Goal: Check status: Check status

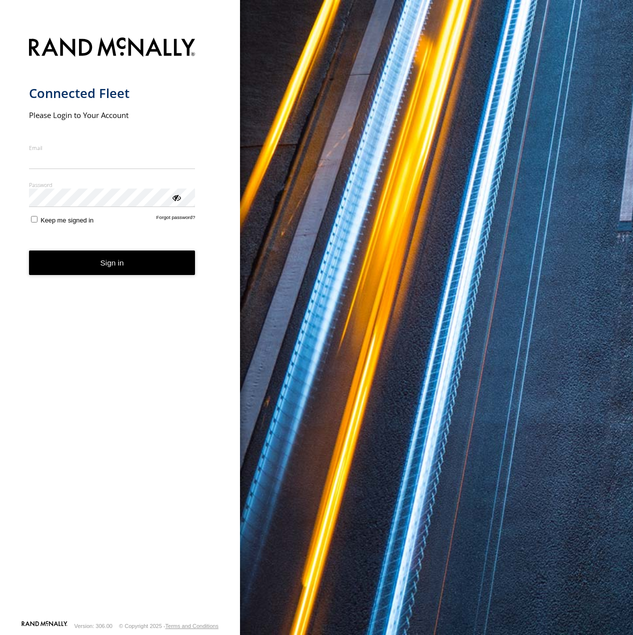
type input "**********"
click at [107, 273] on button "Sign in" at bounding box center [112, 262] width 166 height 24
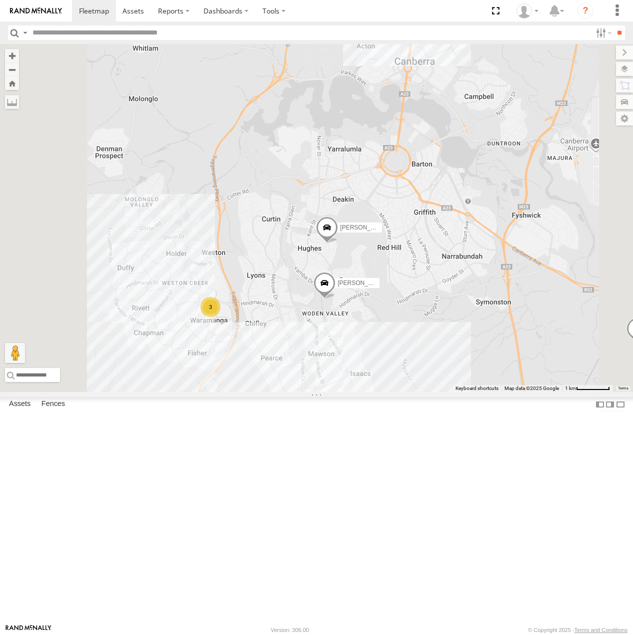
drag, startPoint x: 341, startPoint y: 436, endPoint x: 411, endPoint y: 464, distance: 75.9
click at [411, 392] on div "[PERSON_NAME] [PERSON_NAME] [PERSON_NAME] [PERSON_NAME] 3 3" at bounding box center [316, 218] width 633 height 348
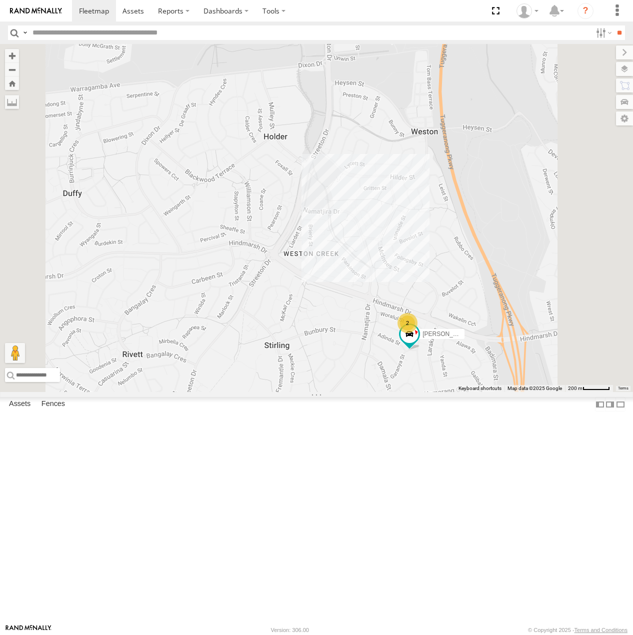
drag, startPoint x: 576, startPoint y: 508, endPoint x: 532, endPoint y: 491, distance: 47.3
click at [532, 392] on div "[PERSON_NAME] [PERSON_NAME] [PERSON_NAME] 2" at bounding box center [316, 218] width 633 height 348
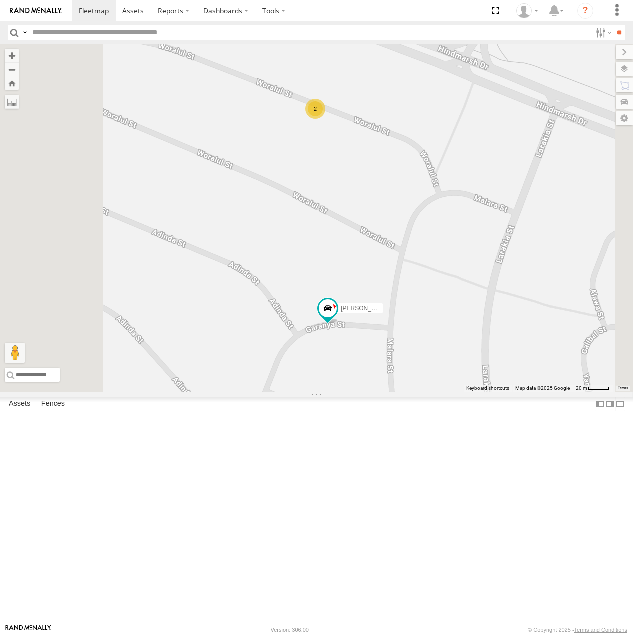
click at [325, 119] on div "2" at bounding box center [315, 109] width 20 height 20
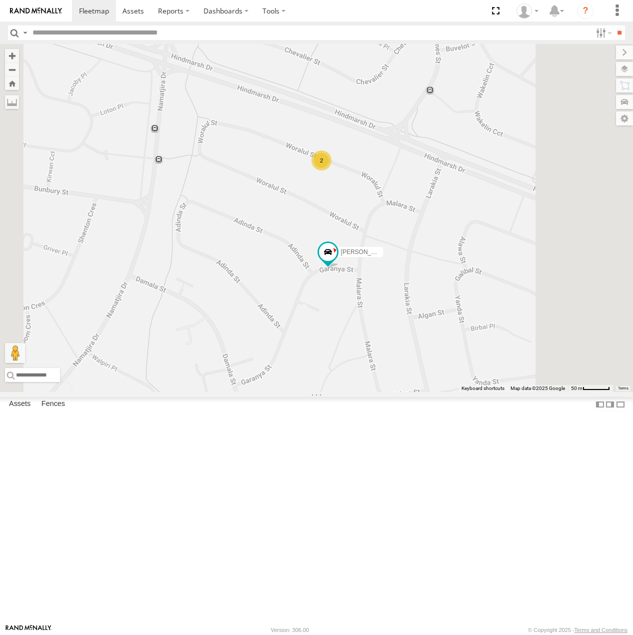
click at [331, 170] on div "2" at bounding box center [321, 160] width 20 height 20
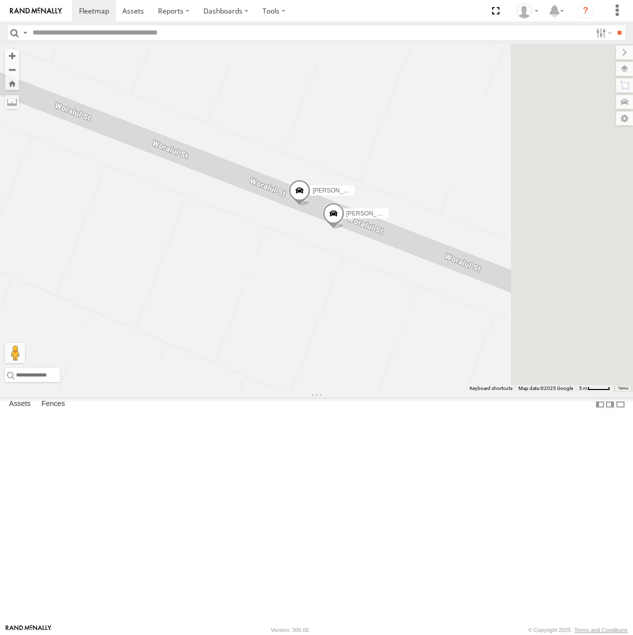
click at [344, 229] on span at bounding box center [333, 215] width 22 height 27
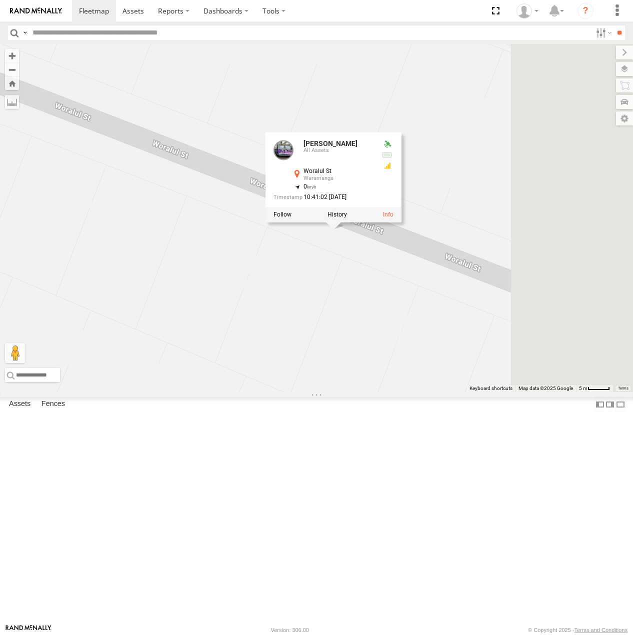
click at [503, 378] on div "Michael Peter Chris Jamie Tom Daniel Kyle Andrew Kyle All Assets Woralul St War…" at bounding box center [316, 218] width 633 height 348
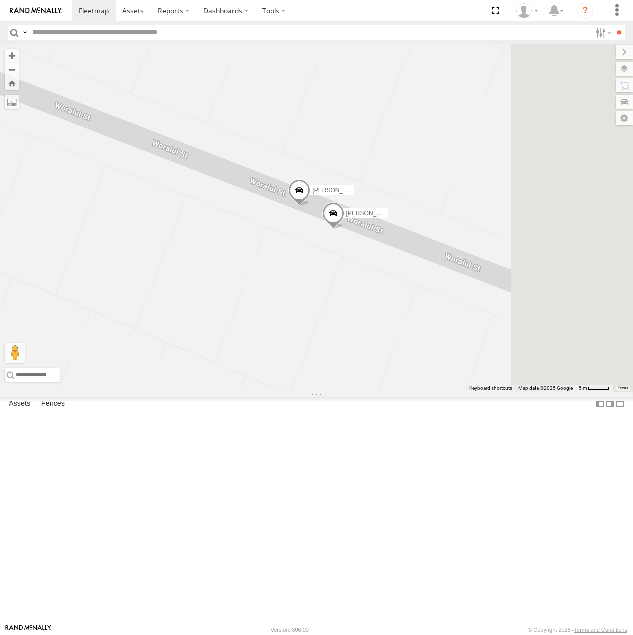
click at [310, 207] on span at bounding box center [299, 193] width 22 height 27
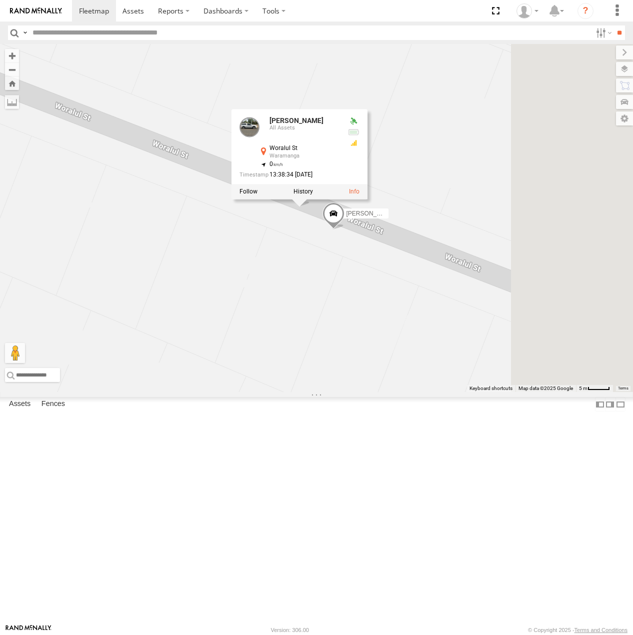
click at [508, 359] on div "Michael Peter Chris Jamie Tom Daniel Kyle Andrew Andrew All Assets Woralul St W…" at bounding box center [316, 218] width 633 height 348
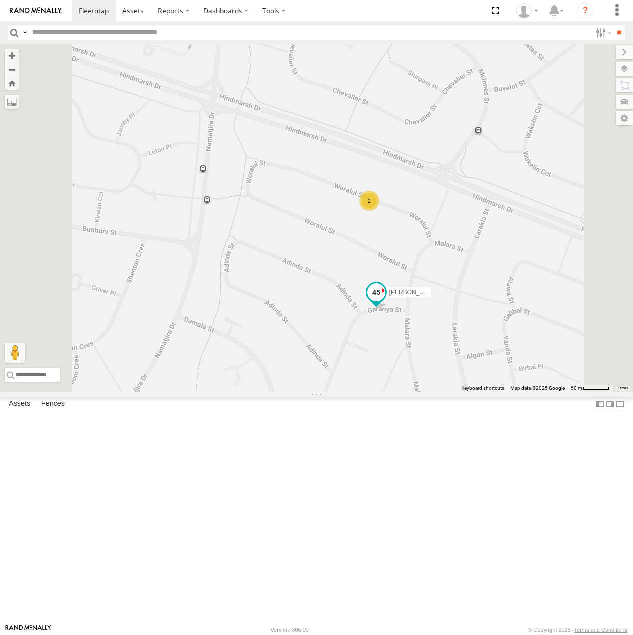
click at [385, 302] on span at bounding box center [376, 293] width 18 height 18
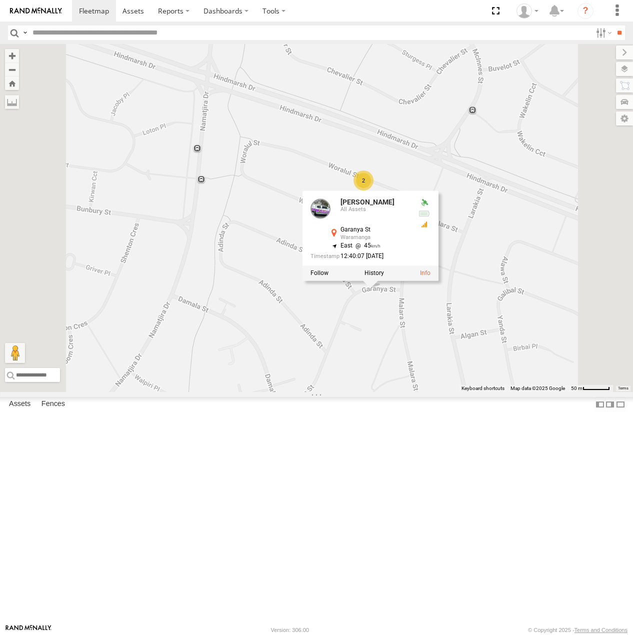
drag, startPoint x: 528, startPoint y: 443, endPoint x: 507, endPoint y: 377, distance: 69.3
click at [507, 377] on div "Michael Peter Chris Jamie Tom Daniel 2 Daniel All Assets Garanya St Waramanga -…" at bounding box center [316, 218] width 633 height 348
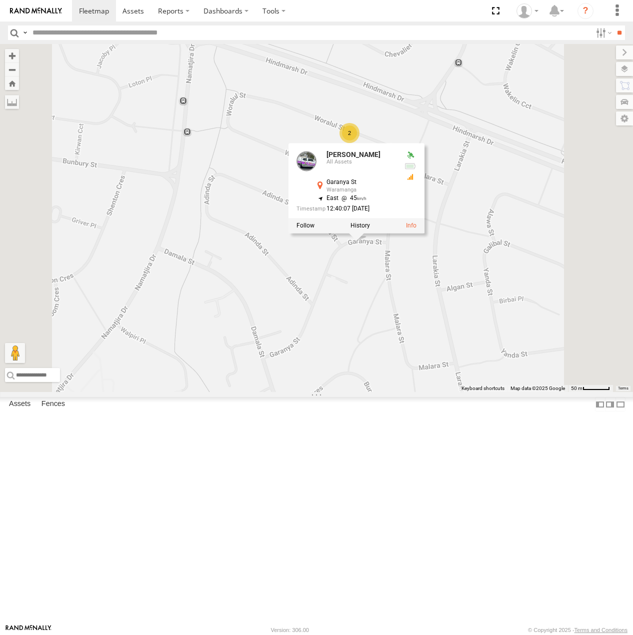
click at [0, 0] on div "Haval" at bounding box center [0, 0] width 0 height 0
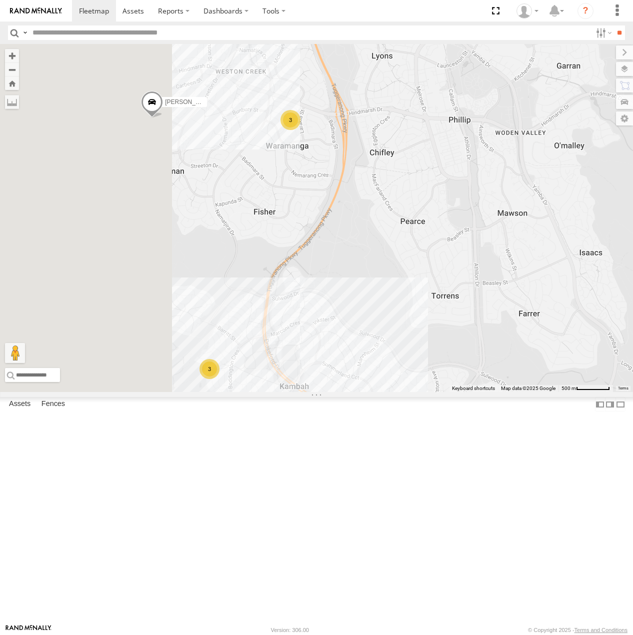
drag, startPoint x: 339, startPoint y: 369, endPoint x: 457, endPoint y: 339, distance: 121.7
click at [457, 339] on div "[PERSON_NAME] [PERSON_NAME] [PERSON_NAME] [PERSON_NAME] 3 3" at bounding box center [316, 218] width 633 height 348
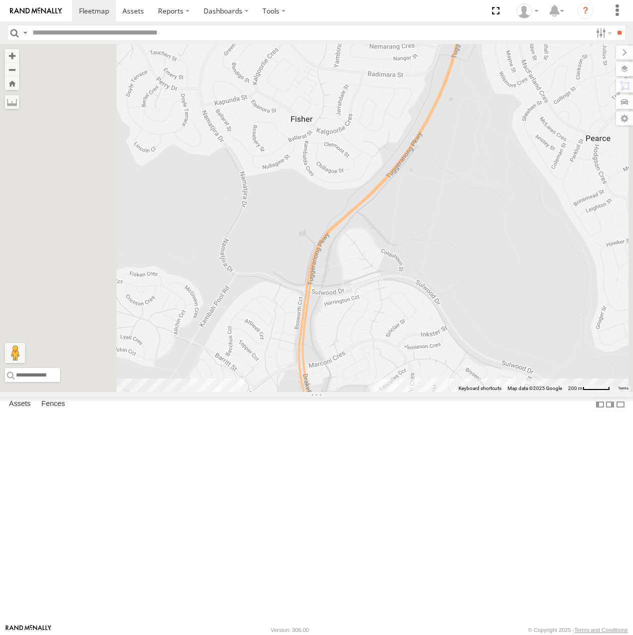
drag, startPoint x: 469, startPoint y: 271, endPoint x: 469, endPoint y: 393, distance: 122.5
click at [469, 392] on div "[PERSON_NAME] [PERSON_NAME] [PERSON_NAME] [PERSON_NAME]" at bounding box center [316, 218] width 633 height 348
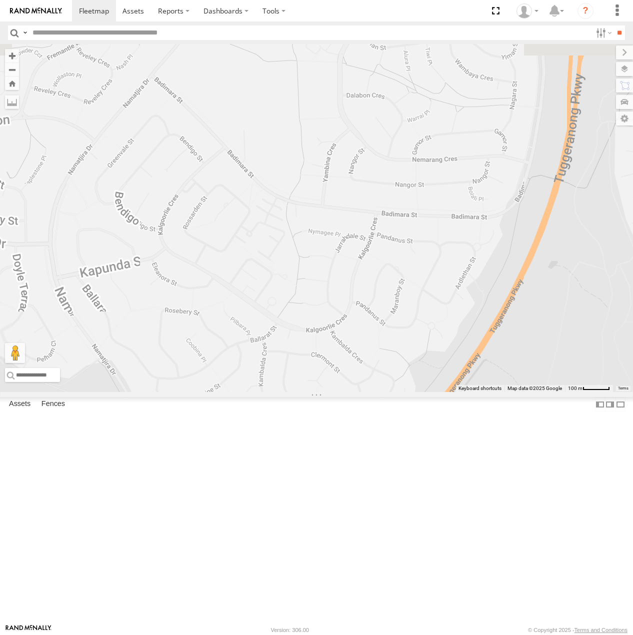
drag, startPoint x: 502, startPoint y: 318, endPoint x: 496, endPoint y: 456, distance: 138.1
click at [497, 392] on div "[PERSON_NAME] [PERSON_NAME] [PERSON_NAME]" at bounding box center [316, 218] width 633 height 348
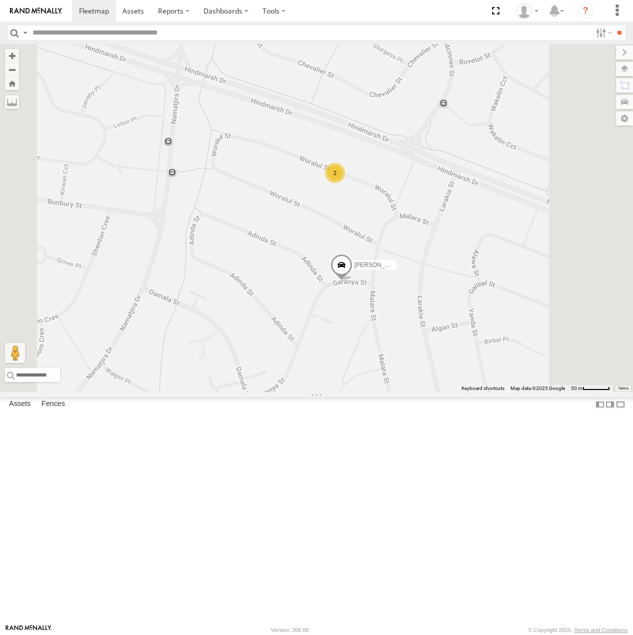
drag, startPoint x: 437, startPoint y: 417, endPoint x: 465, endPoint y: 339, distance: 83.3
click at [465, 318] on div "[PERSON_NAME] [PERSON_NAME] [PERSON_NAME] 2" at bounding box center [316, 218] width 633 height 348
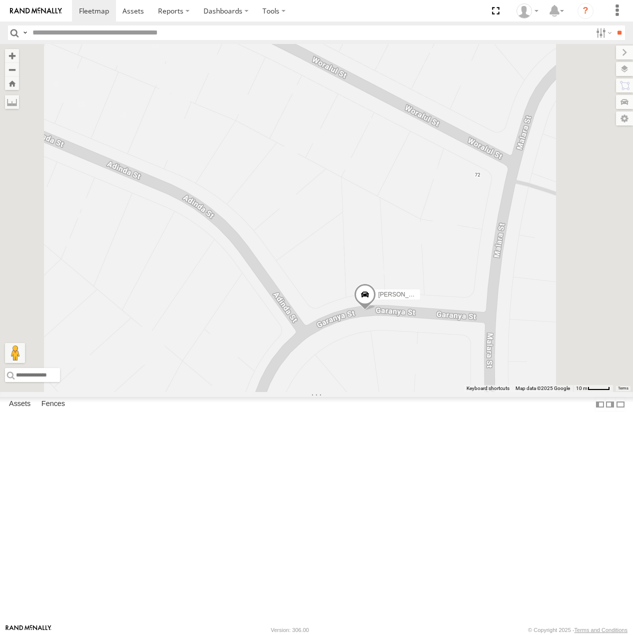
drag, startPoint x: 484, startPoint y: 367, endPoint x: 441, endPoint y: 510, distance: 148.7
click at [441, 392] on div "[PERSON_NAME] [PERSON_NAME] [PERSON_NAME]" at bounding box center [316, 218] width 633 height 348
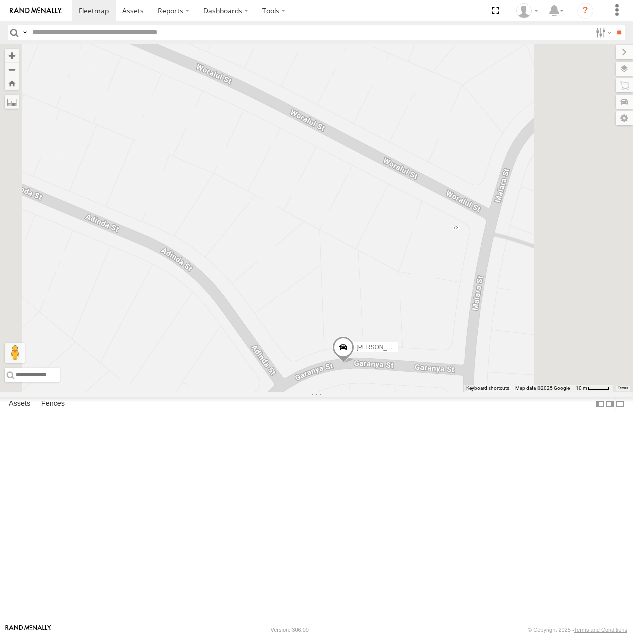
click at [354, 363] on span at bounding box center [343, 349] width 22 height 27
